Goal: Task Accomplishment & Management: Manage account settings

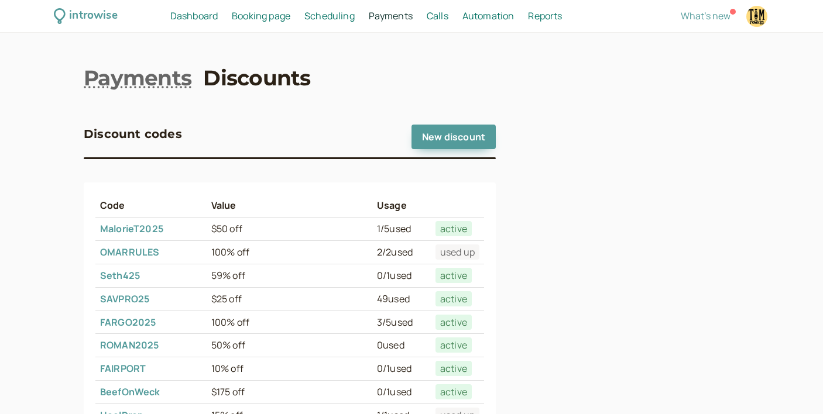
click at [195, 12] on span "Dashboard" at bounding box center [193, 15] width 47 height 13
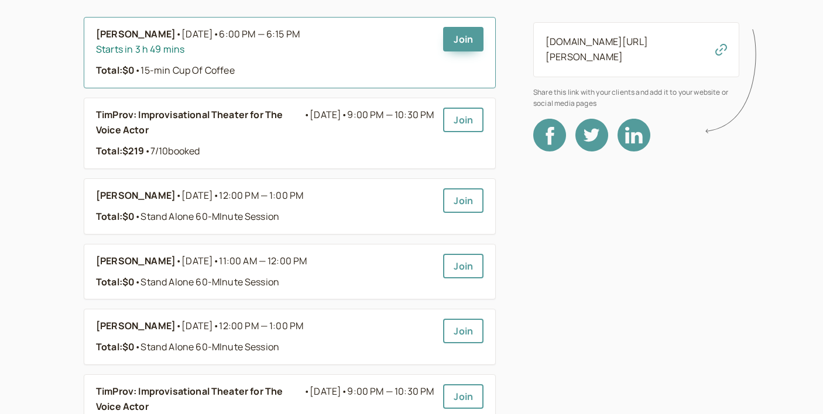
scroll to position [167, 0]
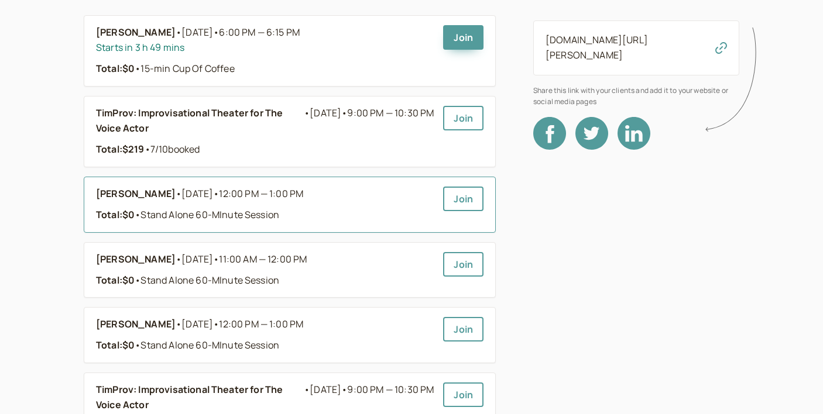
click at [280, 200] on span "12:00 PM — 1:00 PM" at bounding box center [261, 193] width 84 height 13
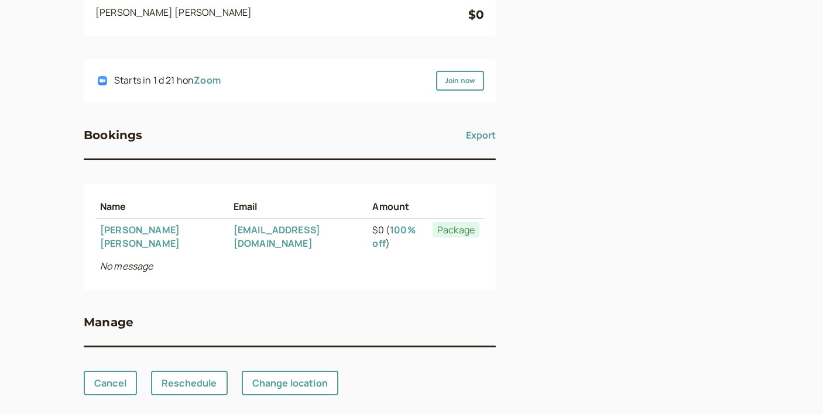
scroll to position [160, 0]
click at [194, 370] on link "Reschedule" at bounding box center [189, 382] width 77 height 25
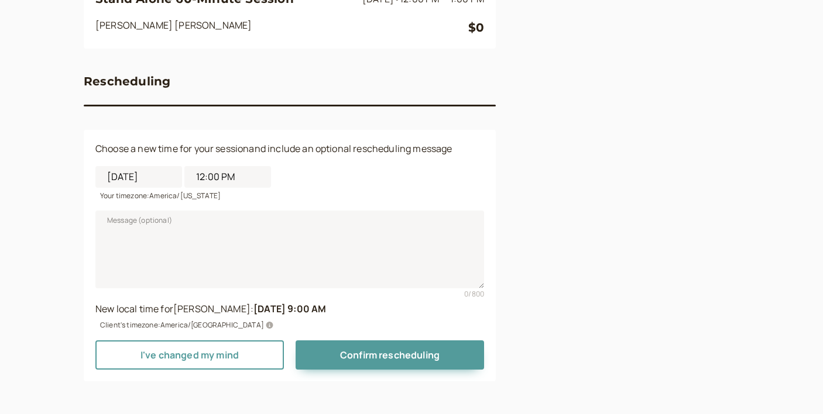
scroll to position [146, 0]
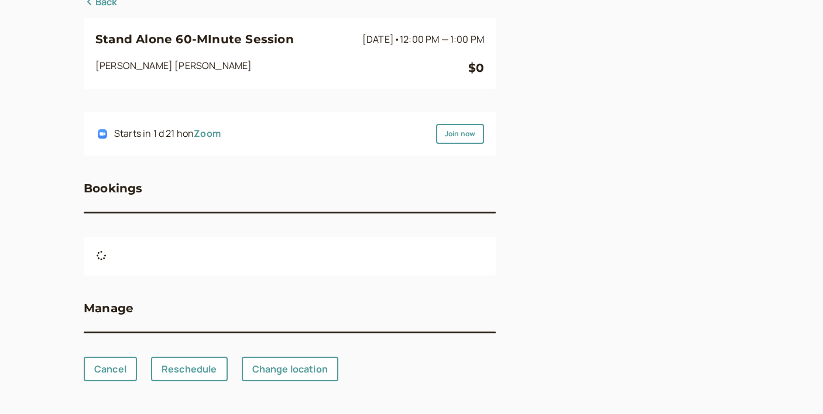
scroll to position [160, 0]
